Goal: Information Seeking & Learning: Compare options

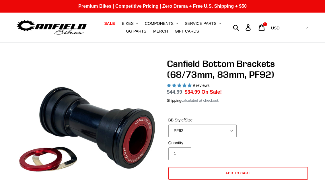
select select "highest-rating"
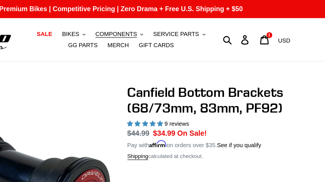
click at [145, 25] on span "COMPONENTS" at bounding box center [159, 23] width 29 height 5
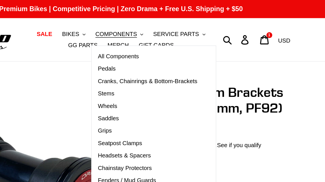
click at [146, 56] on span "Cranks, Chainrings & Bottom-Brackets" at bounding box center [180, 56] width 69 height 5
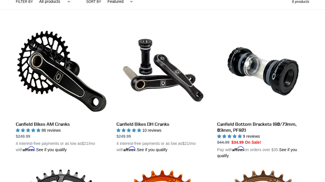
scroll to position [178, 0]
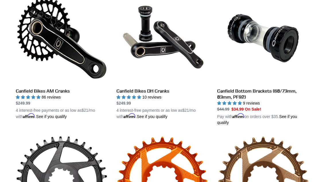
click at [66, 89] on link "Canfield Bikes AM Cranks" at bounding box center [62, 56] width 92 height 128
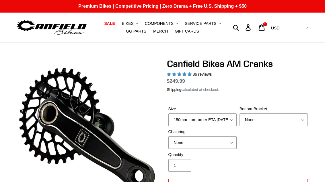
select select "highest-rating"
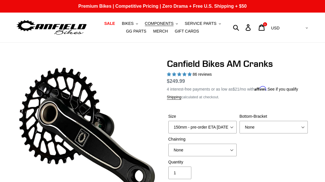
click at [156, 24] on span "COMPONENTS" at bounding box center [159, 23] width 29 height 5
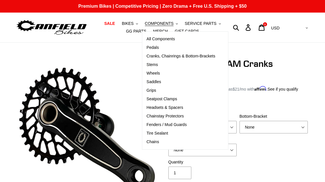
click at [183, 56] on span "Cranks, Chainrings & Bottom-Brackets" at bounding box center [180, 56] width 69 height 5
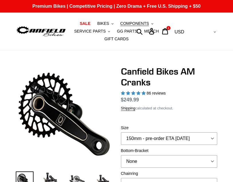
select select "highest-rating"
